Goal: Task Accomplishment & Management: Manage account settings

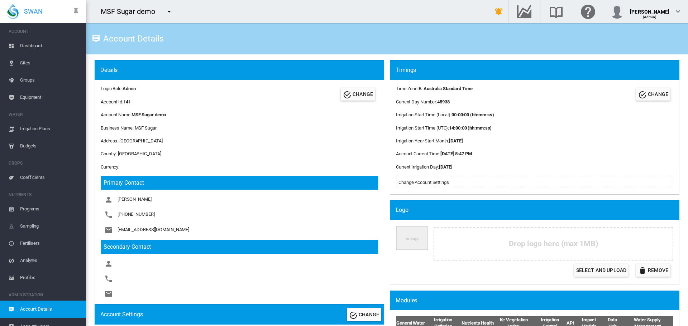
scroll to position [9, 0]
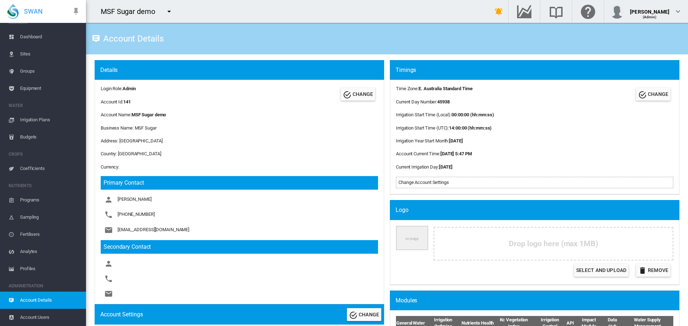
click at [193, 8] on div "MSF Sugar demo" at bounding box center [282, 11] width 392 height 23
click at [166, 10] on md-icon "icon-menu-down" at bounding box center [169, 11] width 9 height 9
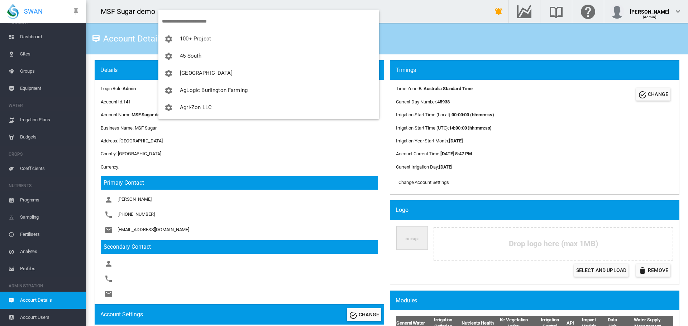
click at [171, 25] on input "search" at bounding box center [270, 21] width 217 height 17
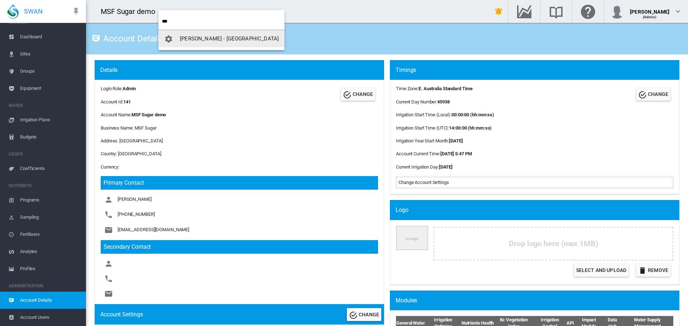
type input "***"
click at [177, 41] on span "button" at bounding box center [172, 38] width 16 height 6
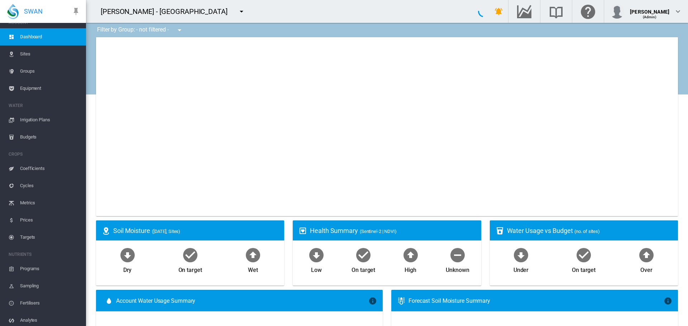
type input "**********"
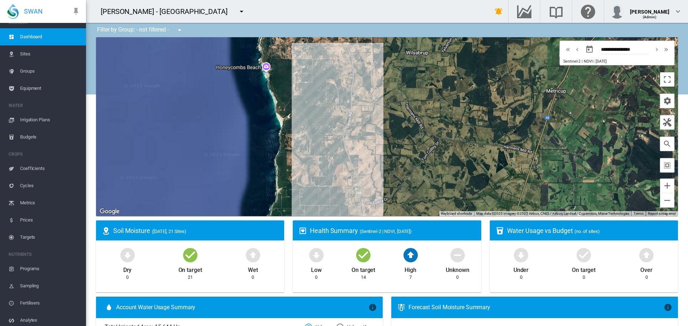
drag, startPoint x: 366, startPoint y: 87, endPoint x: 338, endPoint y: 166, distance: 84.5
click at [338, 166] on div at bounding box center [387, 126] width 582 height 179
click at [237, 10] on md-icon "icon-menu-down" at bounding box center [241, 11] width 9 height 9
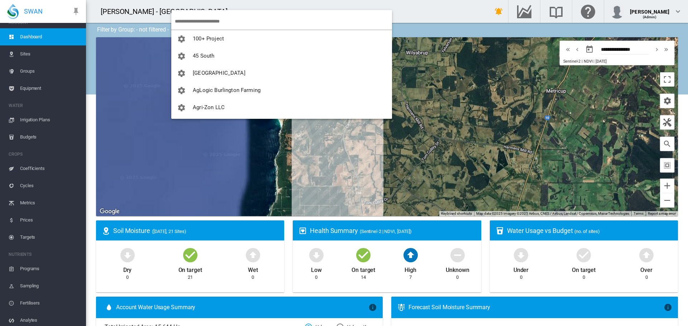
click at [193, 19] on input "search" at bounding box center [283, 21] width 217 height 17
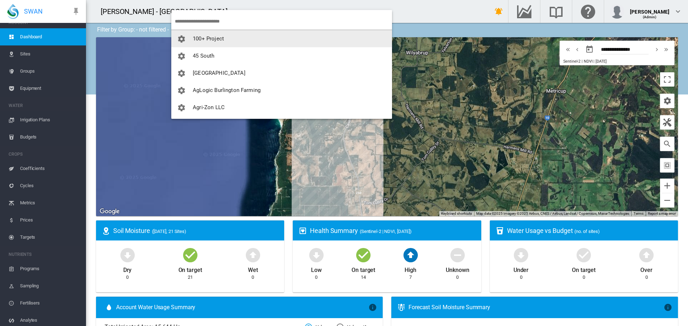
drag, startPoint x: 210, startPoint y: 18, endPoint x: 204, endPoint y: 18, distance: 5.4
click at [209, 18] on input "search" at bounding box center [283, 21] width 217 height 17
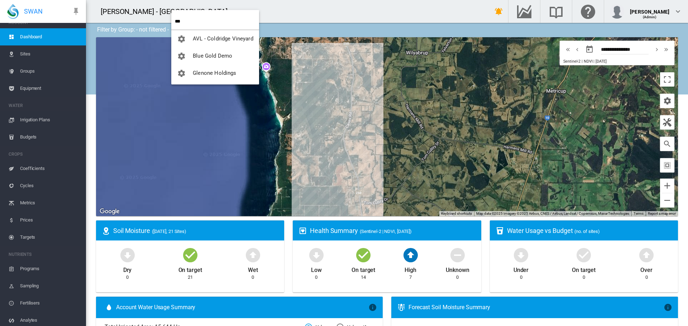
drag, startPoint x: 196, startPoint y: 24, endPoint x: 58, endPoint y: 16, distance: 137.8
click at [58, 16] on body "SWAN ACCOUNT Dashboard Sites Groups Equipment WATER Irrigation Plans" at bounding box center [344, 163] width 688 height 326
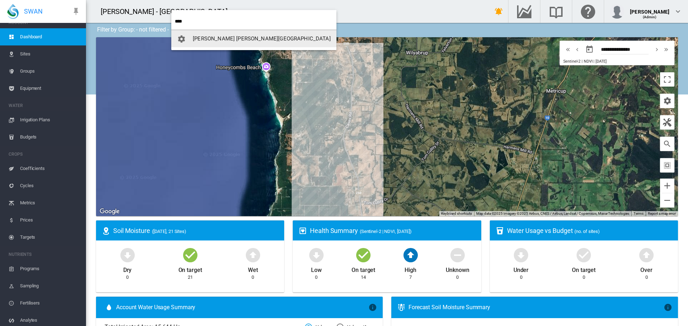
type input "****"
click at [199, 31] on button "[PERSON_NAME] [PERSON_NAME][GEOGRAPHIC_DATA]" at bounding box center [253, 38] width 165 height 17
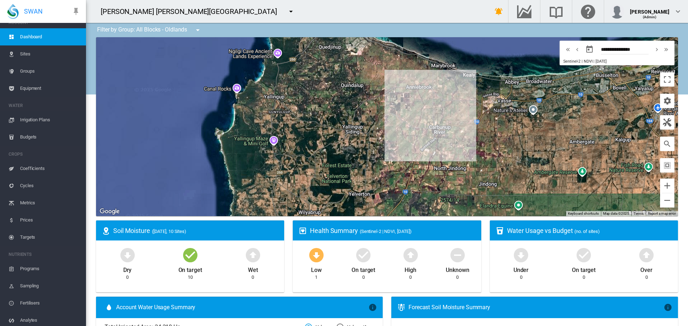
drag, startPoint x: 186, startPoint y: 117, endPoint x: 342, endPoint y: 117, distance: 156.2
click at [342, 117] on div at bounding box center [387, 126] width 582 height 179
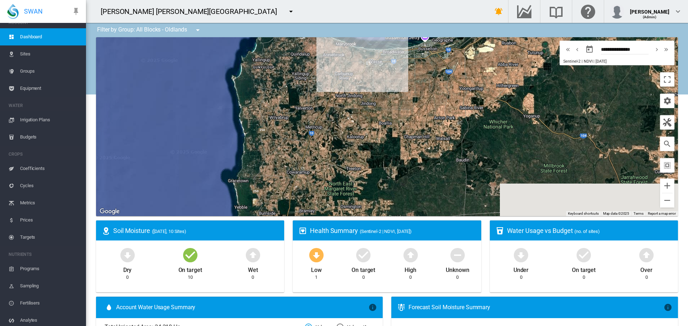
drag, startPoint x: 254, startPoint y: 160, endPoint x: 248, endPoint y: 129, distance: 32.0
click at [248, 129] on div at bounding box center [387, 126] width 582 height 179
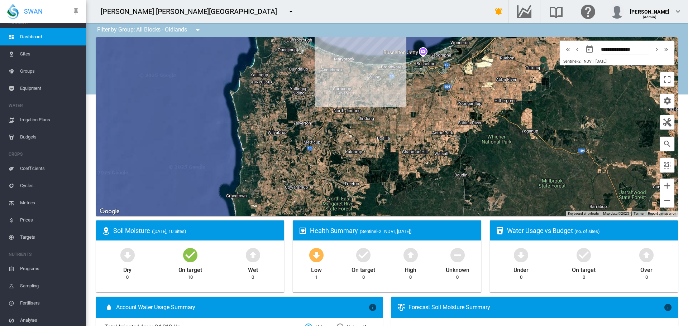
drag, startPoint x: 277, startPoint y: 140, endPoint x: 274, endPoint y: 173, distance: 32.7
click at [274, 173] on div at bounding box center [387, 126] width 582 height 179
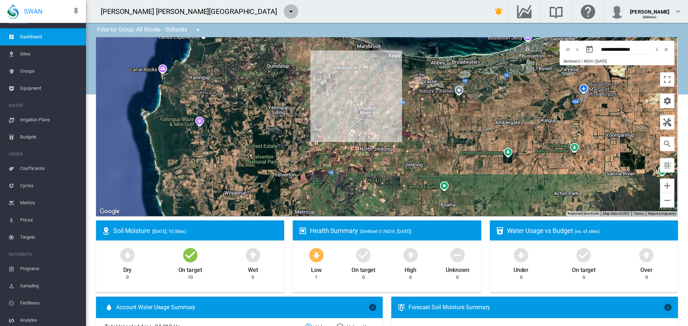
click at [287, 11] on md-icon "icon-menu-down" at bounding box center [291, 11] width 9 height 9
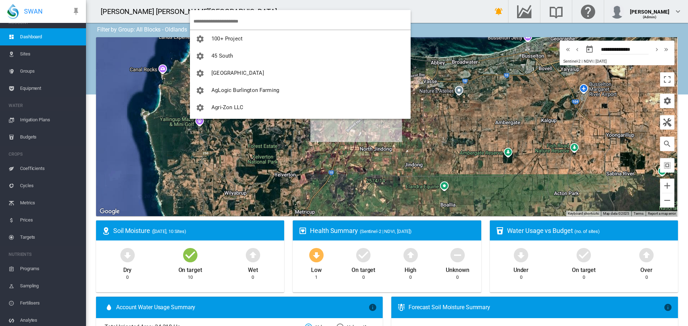
click at [226, 25] on input "search" at bounding box center [301, 21] width 217 height 17
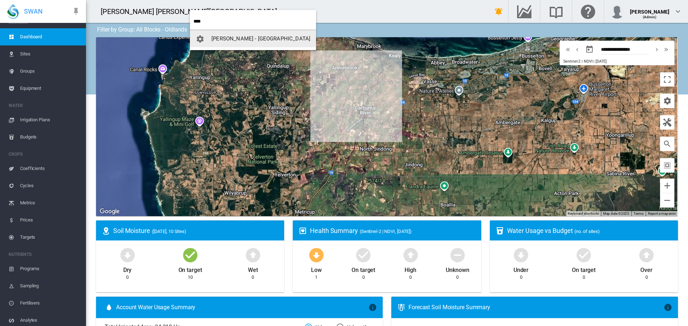
type input "****"
click at [217, 38] on span "[PERSON_NAME] - [GEOGRAPHIC_DATA]" at bounding box center [260, 38] width 99 height 6
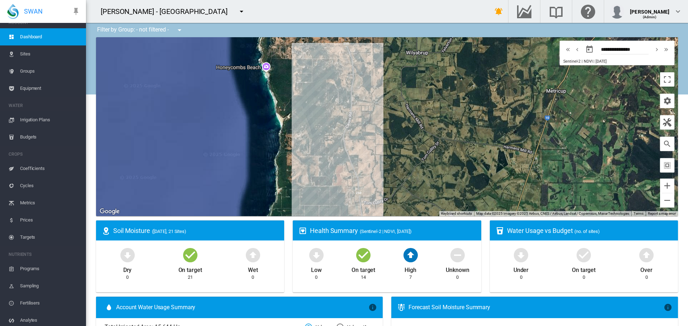
click at [26, 88] on span "Equipment" at bounding box center [50, 88] width 60 height 17
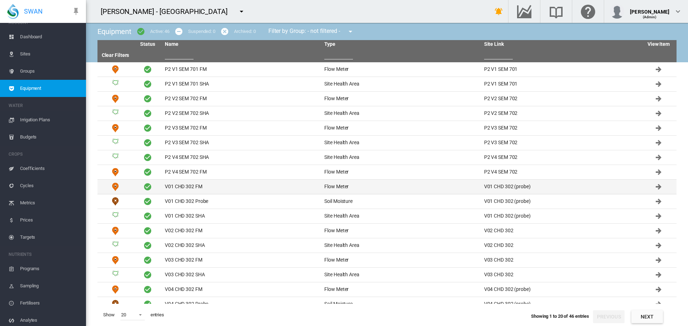
click at [180, 184] on td "V01 CHD 302 FM" at bounding box center [241, 187] width 159 height 14
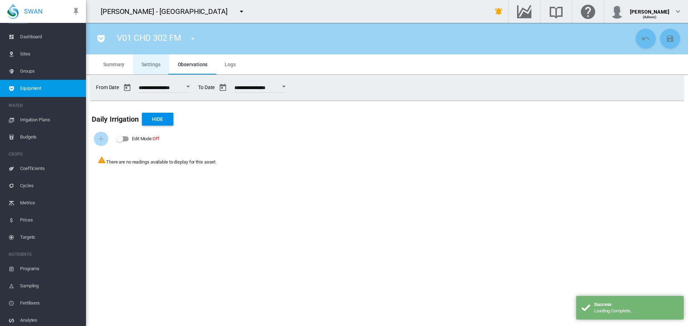
click at [157, 70] on md-tab-item "Settings" at bounding box center [151, 64] width 36 height 20
